Goal: Find specific page/section: Find specific page/section

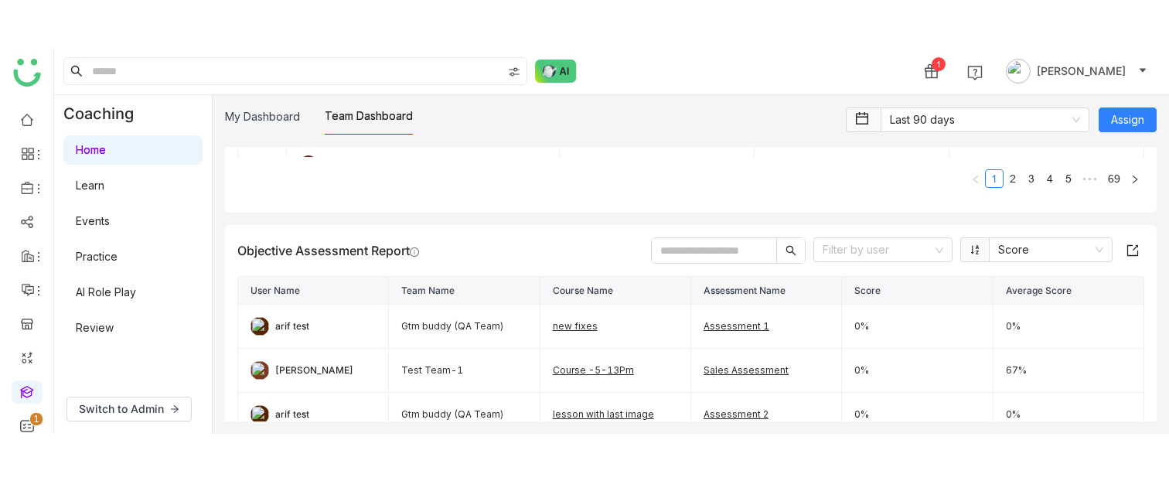
scroll to position [151, 0]
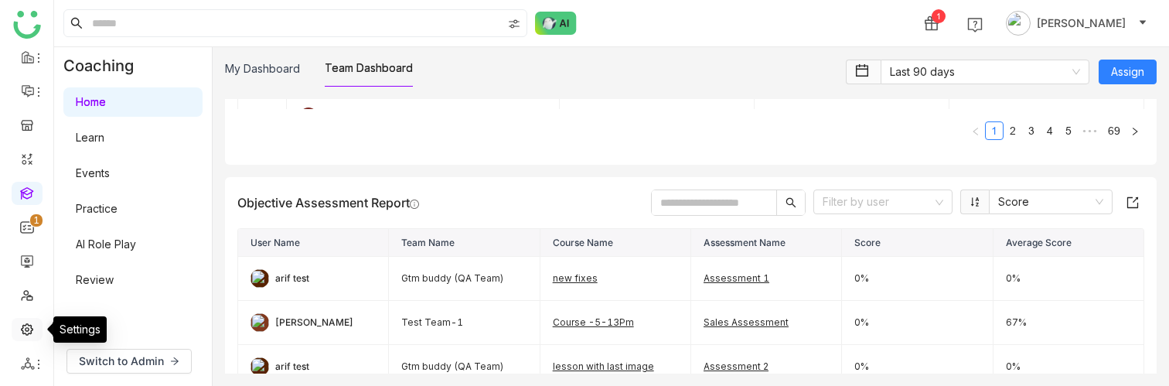
click at [20, 328] on link at bounding box center [27, 328] width 14 height 13
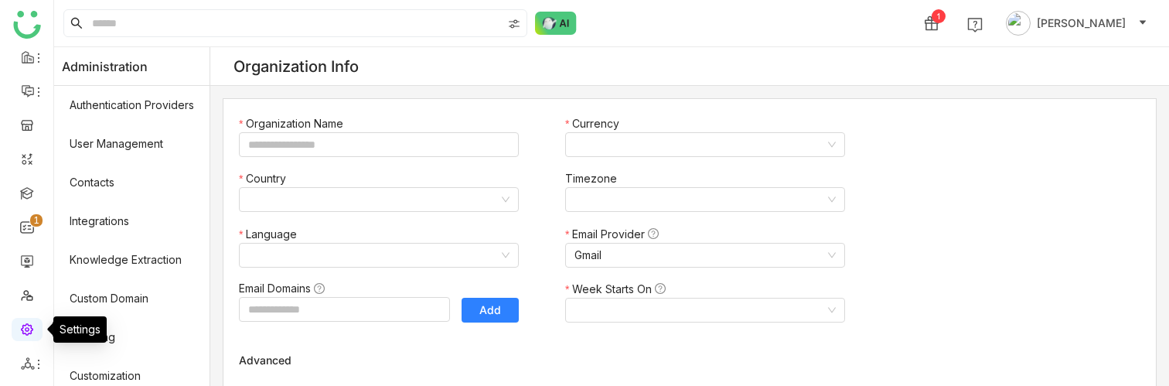
type input "*******"
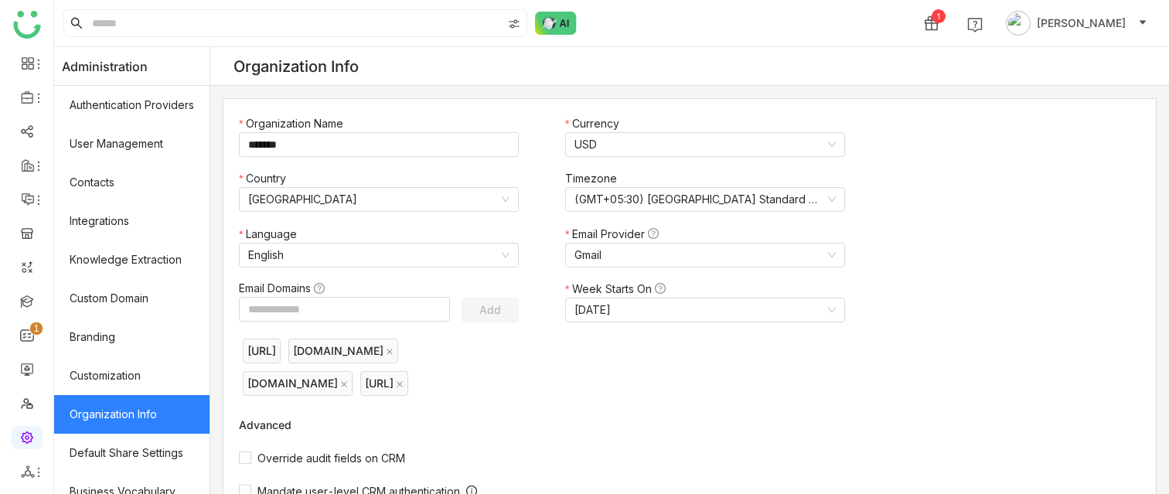
scroll to position [326, 0]
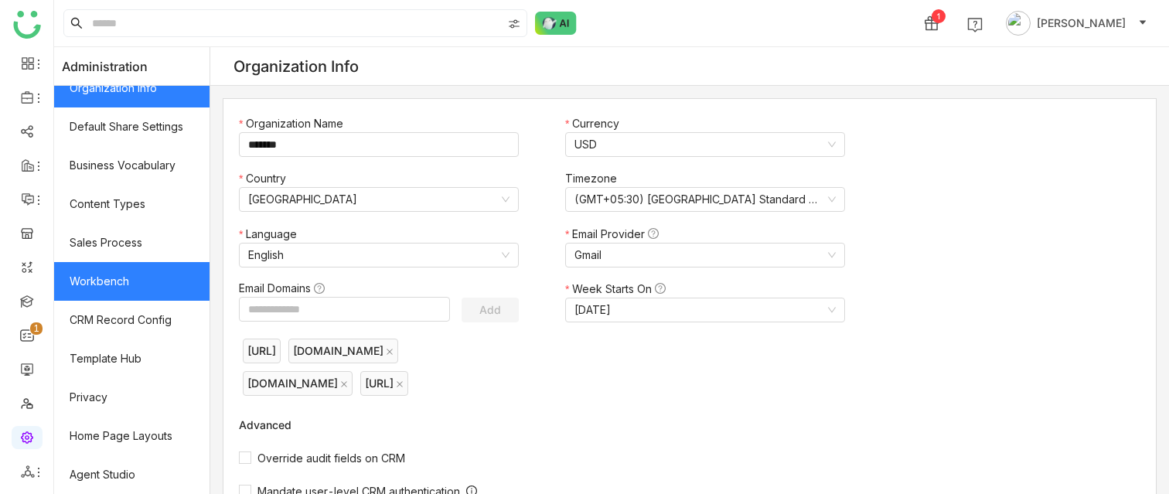
click at [138, 296] on link "Workbench" at bounding box center [131, 281] width 155 height 39
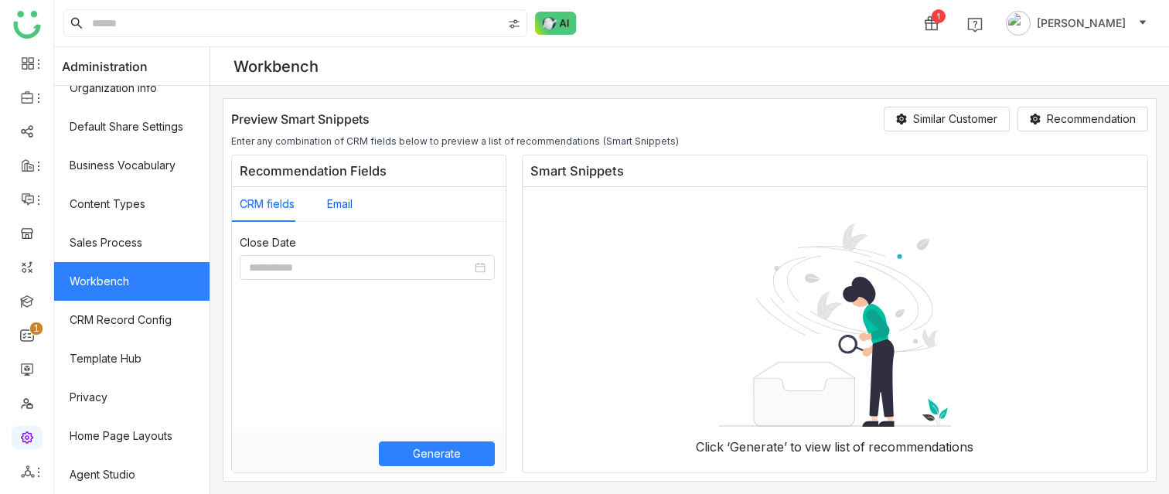
click at [337, 203] on button "Email" at bounding box center [340, 204] width 26 height 17
click at [517, 26] on img at bounding box center [514, 24] width 12 height 12
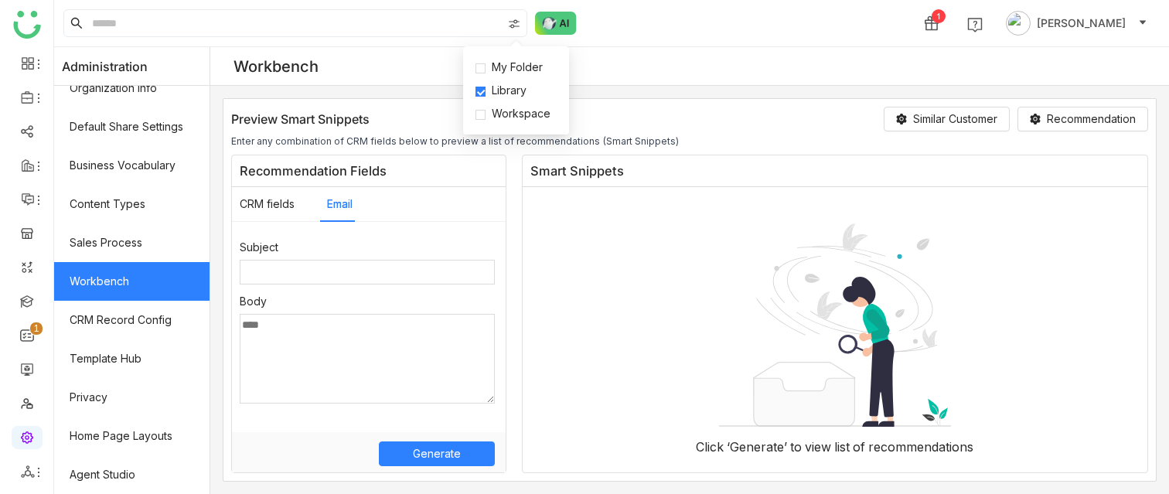
click at [692, 25] on div "1 [PERSON_NAME]" at bounding box center [611, 23] width 1115 height 46
click at [729, 70] on div "Workbench" at bounding box center [689, 66] width 959 height 39
